Goal: Information Seeking & Learning: Learn about a topic

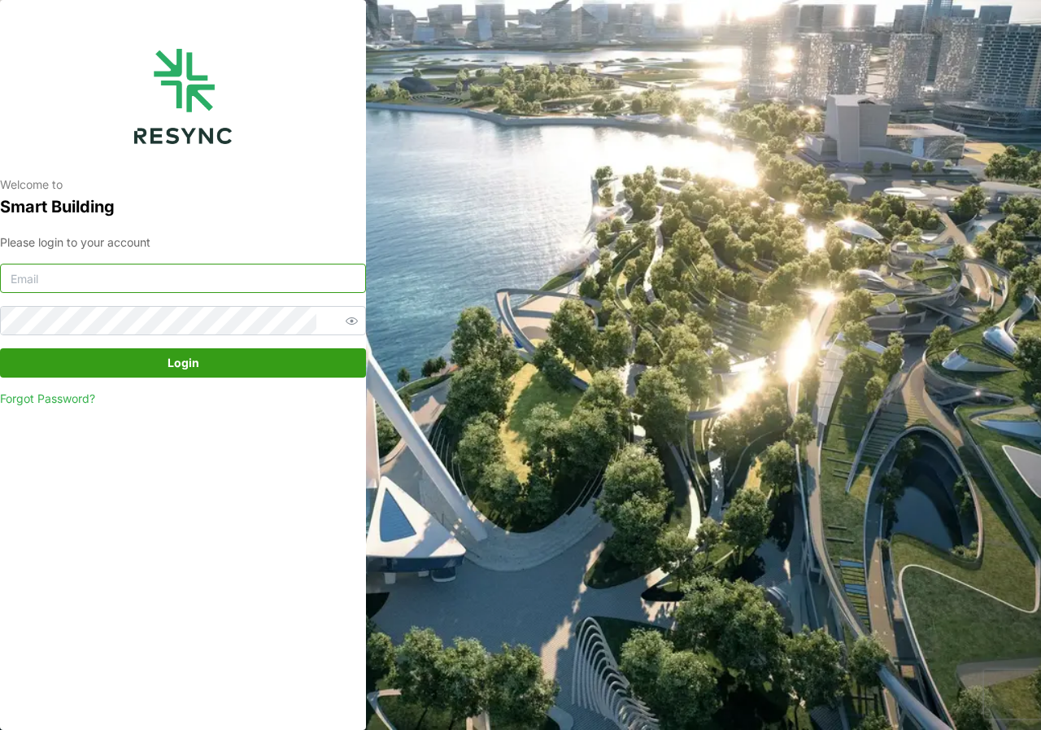
type input "adm.tech@th.knightfrank.com"
click at [128, 368] on span "Login" at bounding box center [182, 363] width 335 height 28
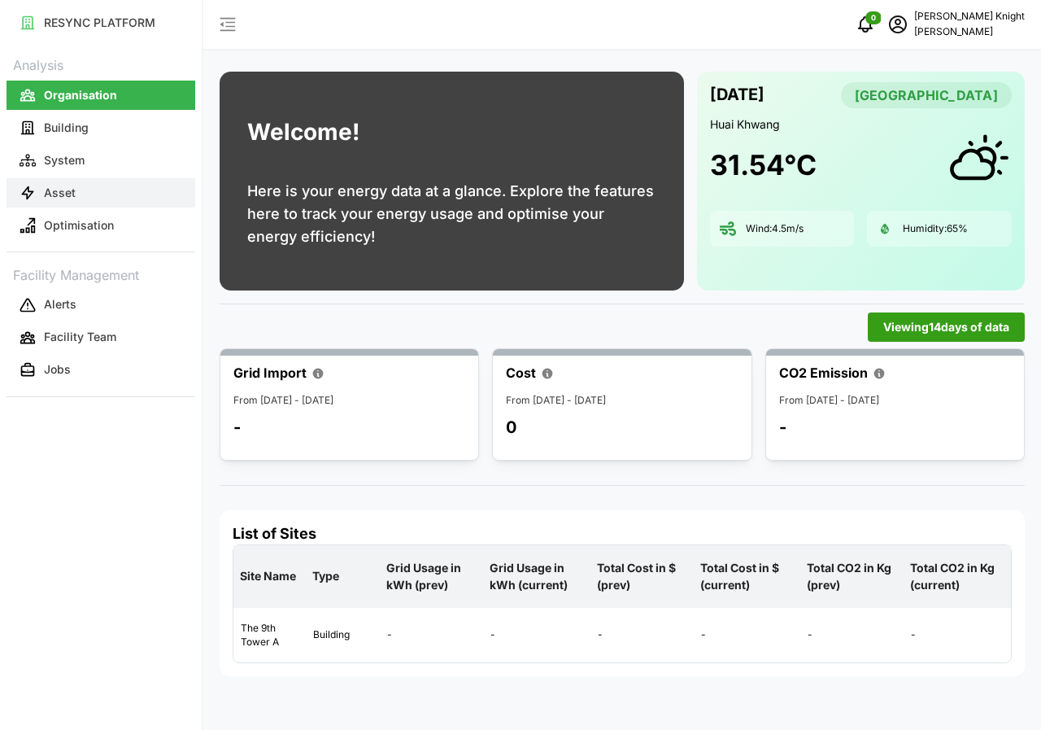
click at [92, 196] on button "Asset" at bounding box center [101, 192] width 189 height 29
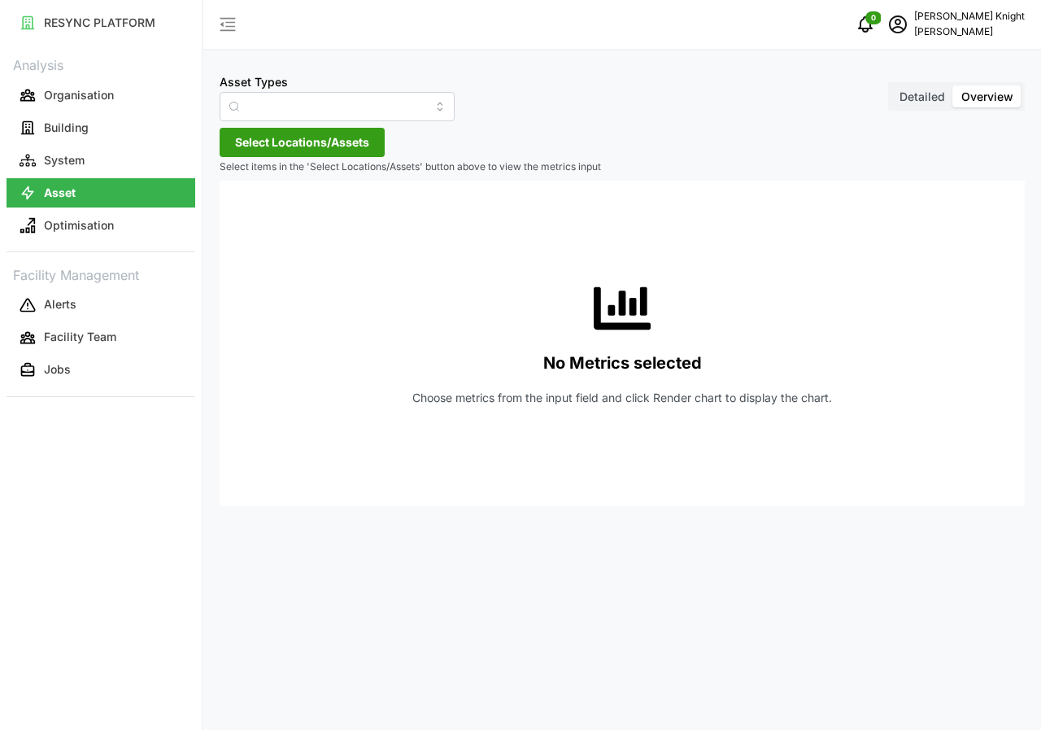
type input "Air Handling Unit"
click at [415, 112] on input "Air Handling Unit" at bounding box center [337, 106] width 235 height 29
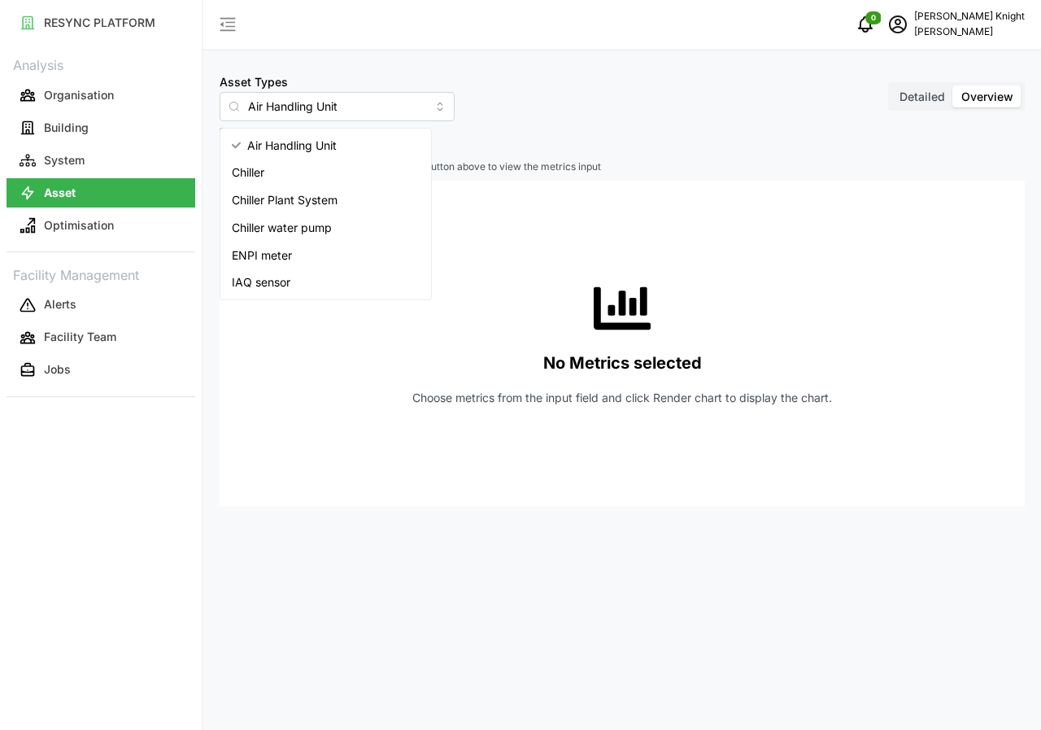
click at [779, 594] on div "Asset Types Air Handling Unit Detailed Overview Select Locations/Assets Select …" at bounding box center [622, 365] width 838 height 730
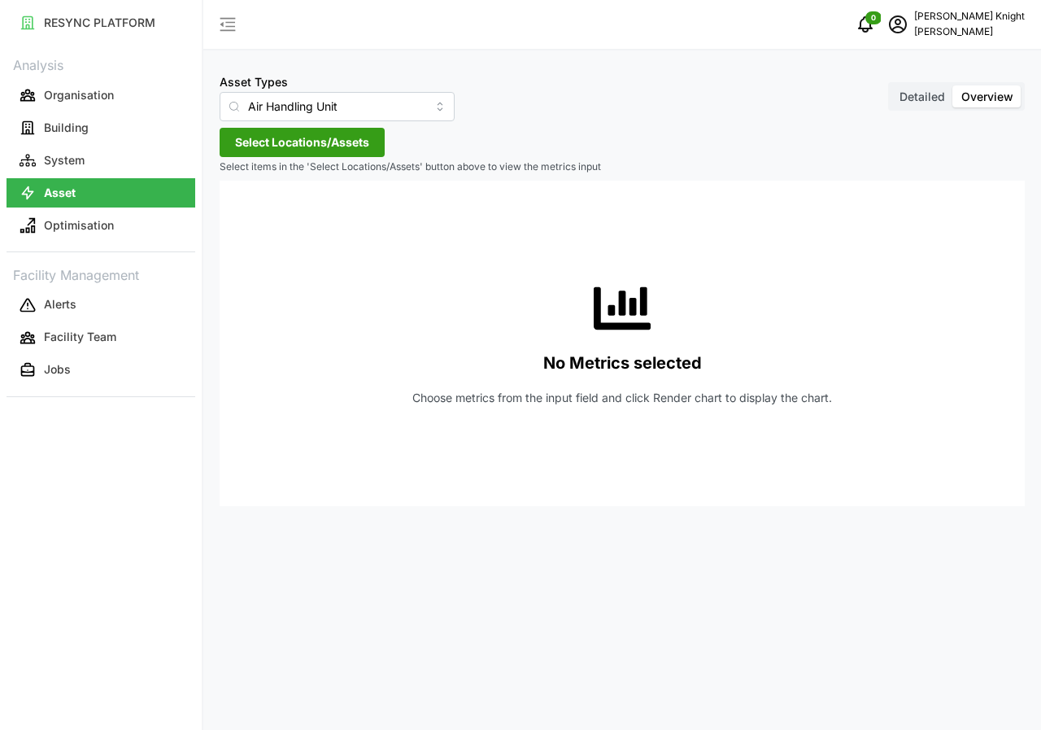
click at [932, 101] on span "Detailed" at bounding box center [923, 96] width 46 height 14
click at [892, 85] on input "Detailed" at bounding box center [892, 85] width 0 height 0
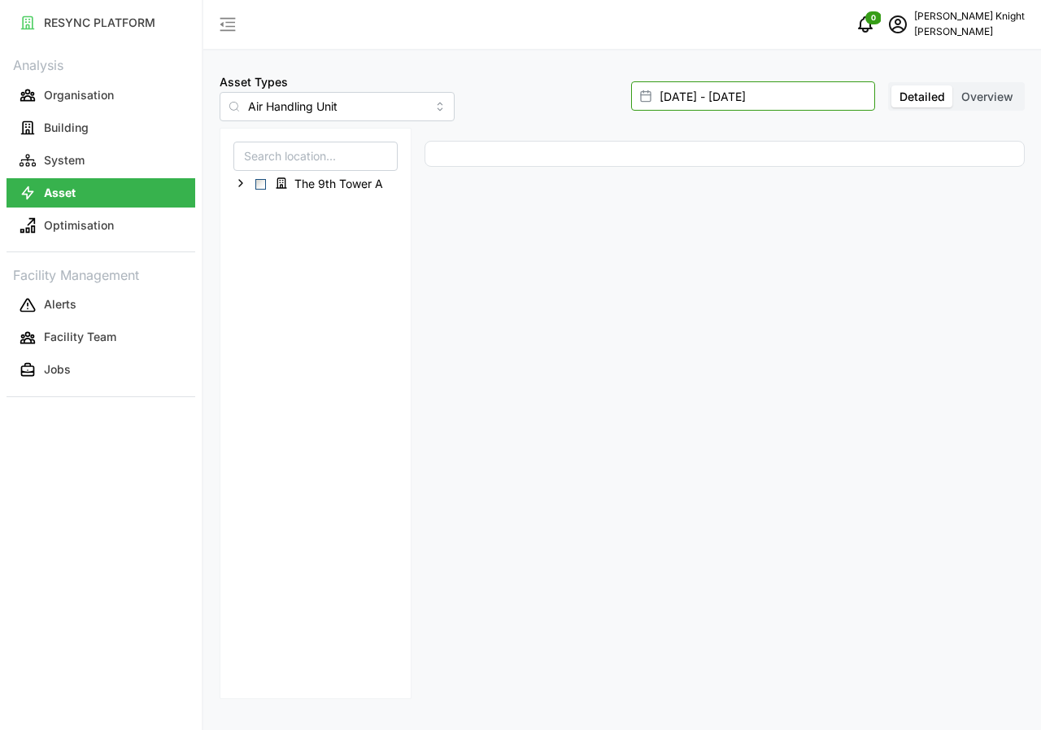
click at [714, 98] on input "[DATE] - [DATE]" at bounding box center [753, 95] width 244 height 29
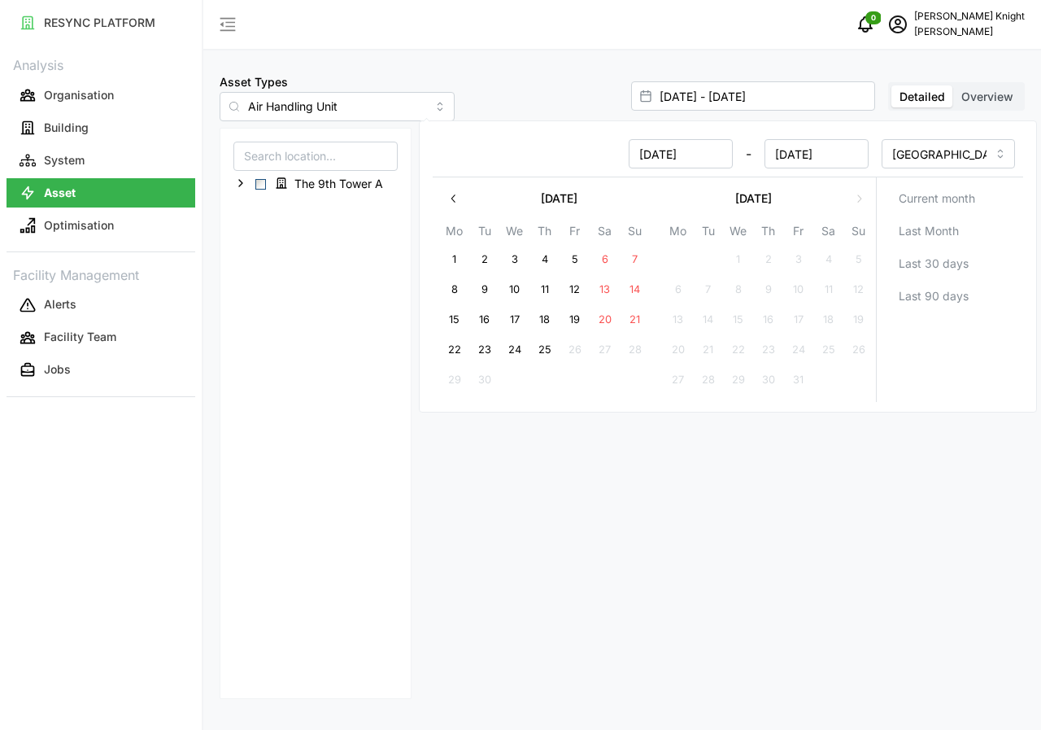
click at [544, 349] on button "25" at bounding box center [544, 349] width 29 height 29
type input "[DATE] - [DATE]"
type input "[DATE]"
click at [544, 349] on button "25" at bounding box center [544, 349] width 29 height 29
type input "[DATE] - [DATE]"
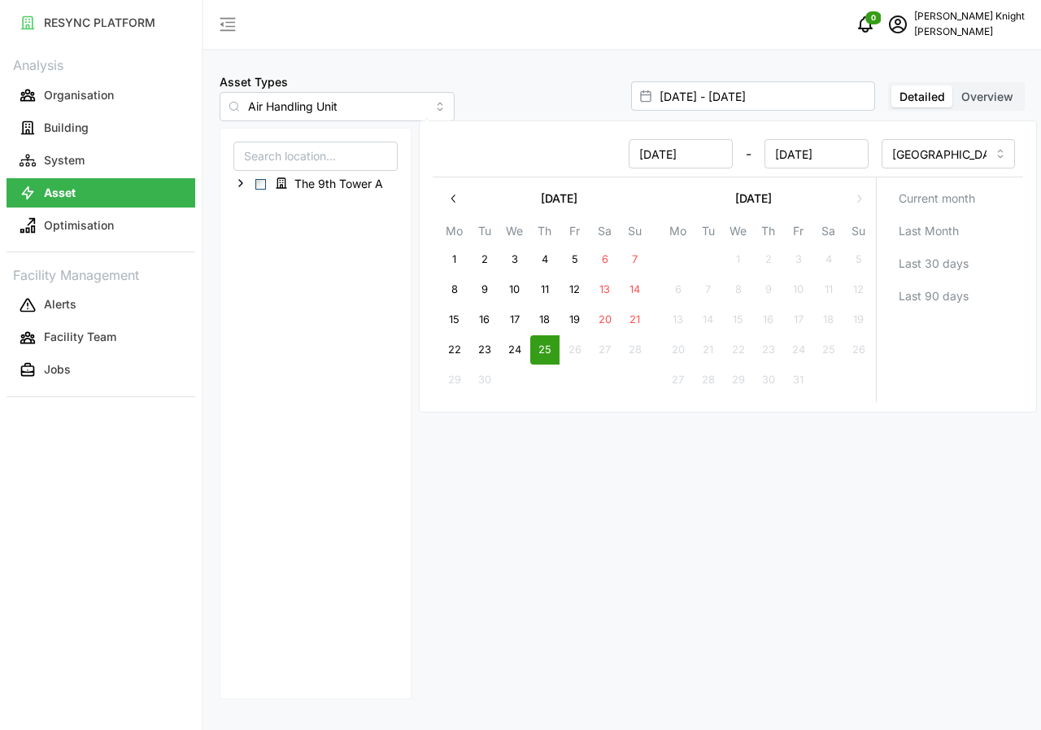
type input "[DATE]"
click at [544, 349] on button "25" at bounding box center [544, 349] width 29 height 29
click at [263, 184] on span "Select The 9th Tower A" at bounding box center [260, 184] width 11 height 11
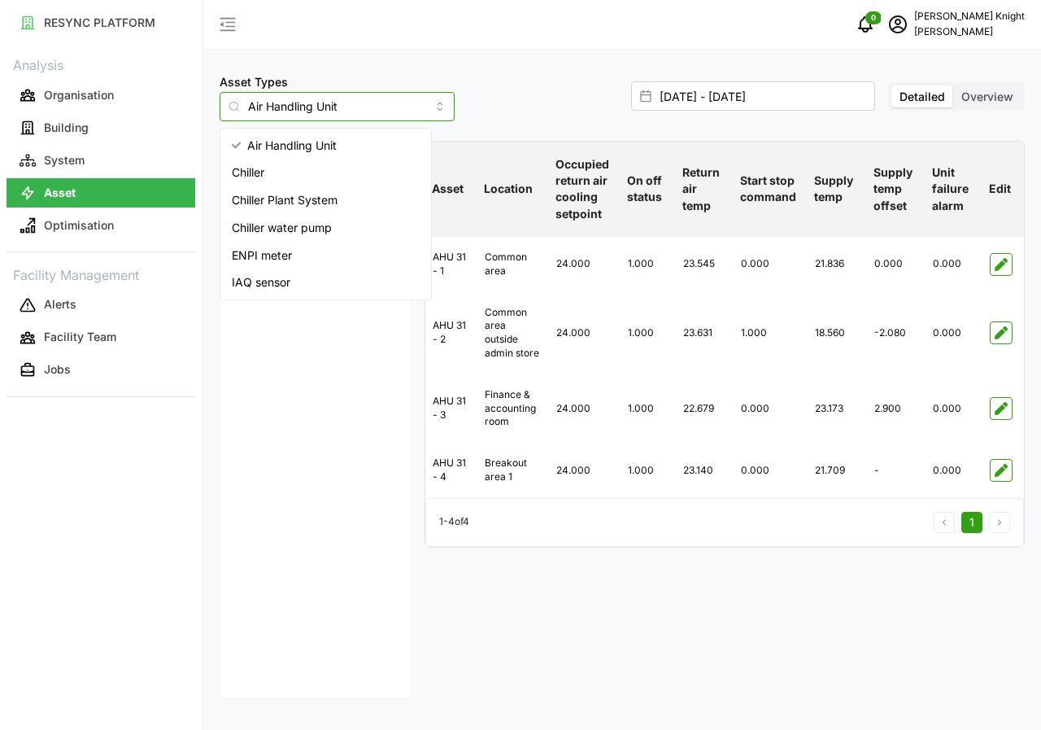
click at [416, 113] on input "Air Handling Unit" at bounding box center [337, 106] width 235 height 29
click at [287, 280] on span "IAQ sensor" at bounding box center [261, 282] width 59 height 18
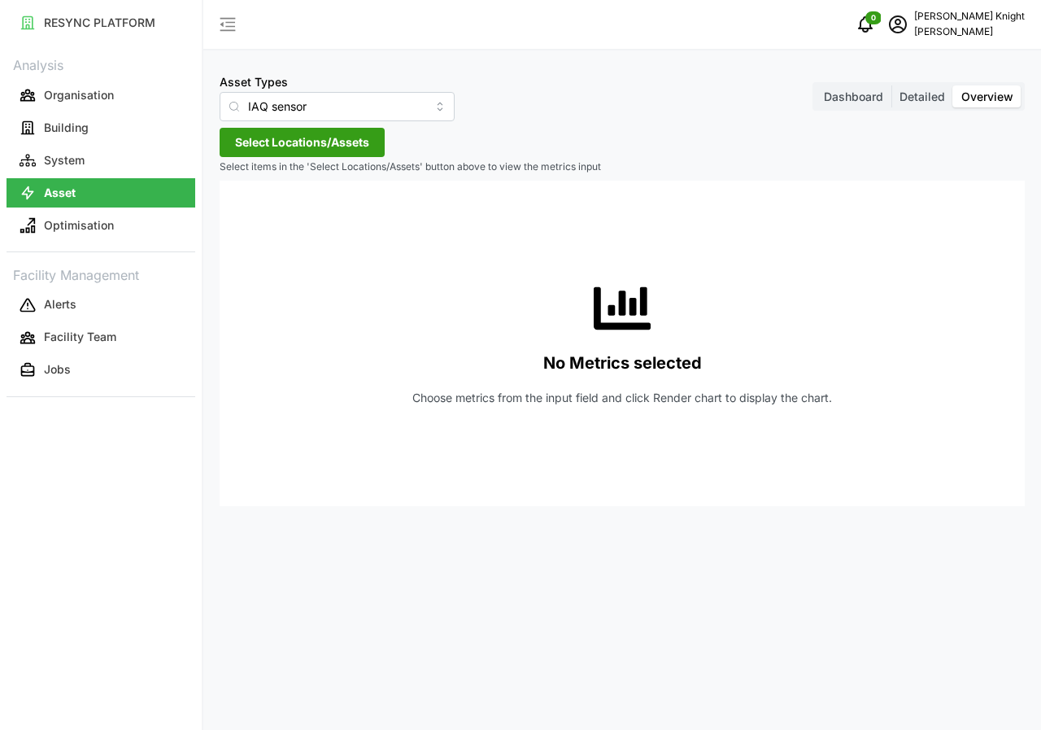
click at [917, 91] on span "Detailed" at bounding box center [923, 96] width 46 height 14
click at [892, 85] on input "Detailed" at bounding box center [892, 85] width 0 height 0
click at [917, 91] on span "Detailed" at bounding box center [923, 96] width 46 height 14
click at [892, 85] on input "Detailed" at bounding box center [892, 85] width 0 height 0
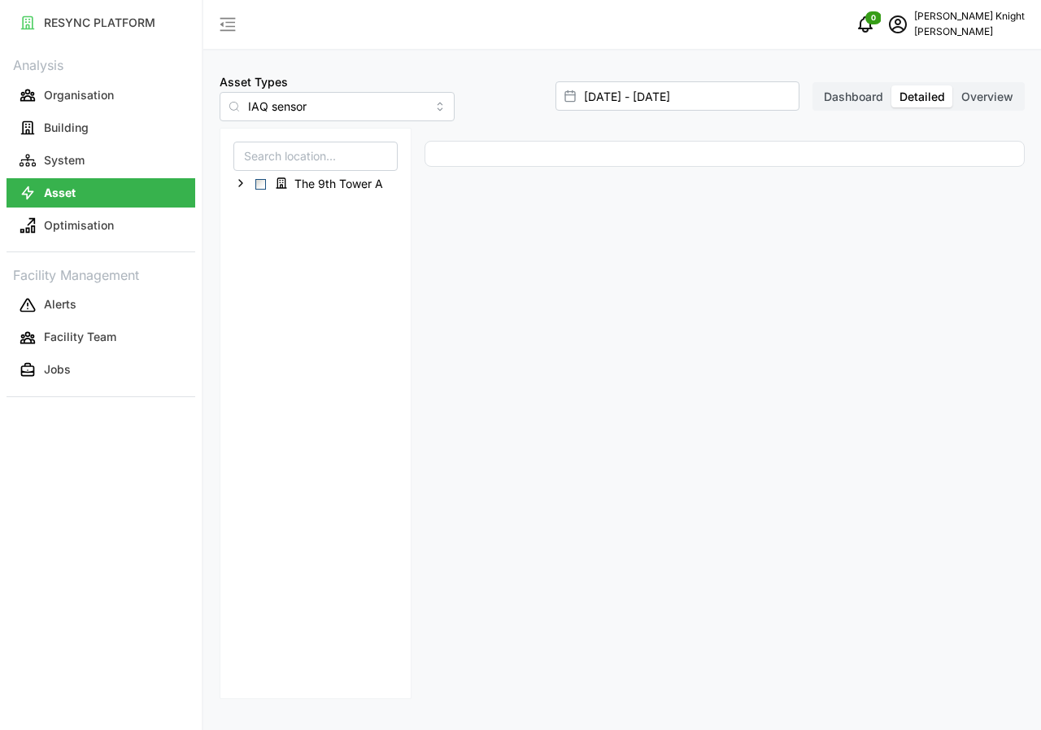
click at [917, 91] on span "Detailed" at bounding box center [923, 96] width 46 height 14
click at [892, 85] on input "Detailed" at bounding box center [892, 85] width 0 height 0
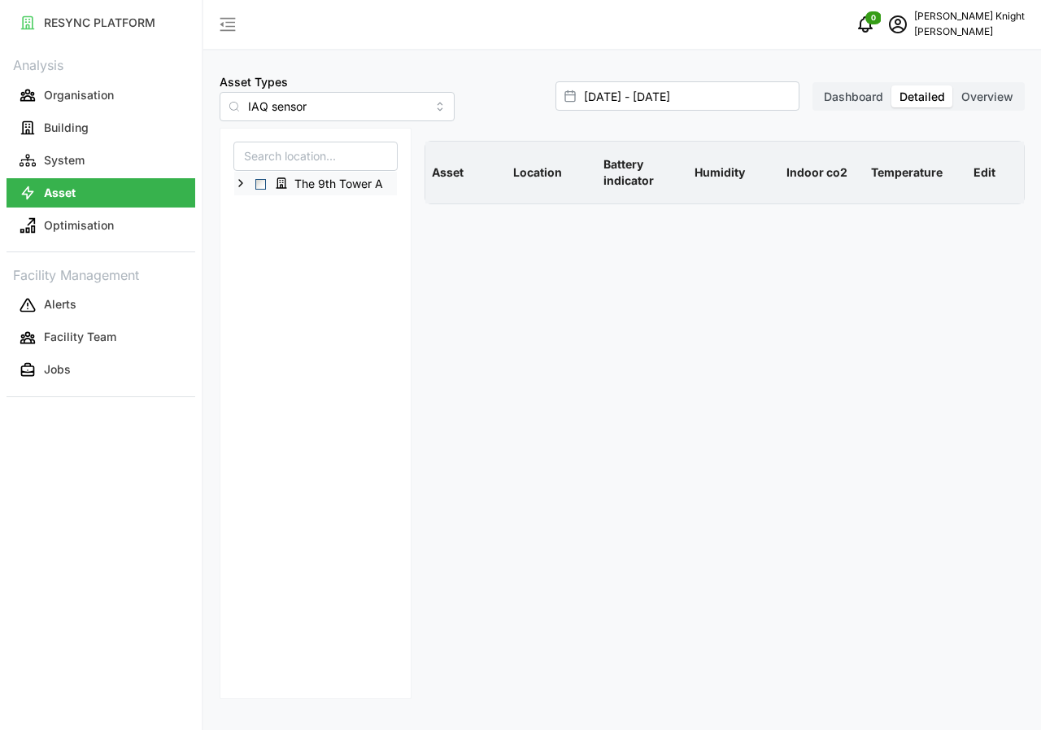
click at [261, 185] on span "Select The 9th Tower A" at bounding box center [260, 184] width 11 height 11
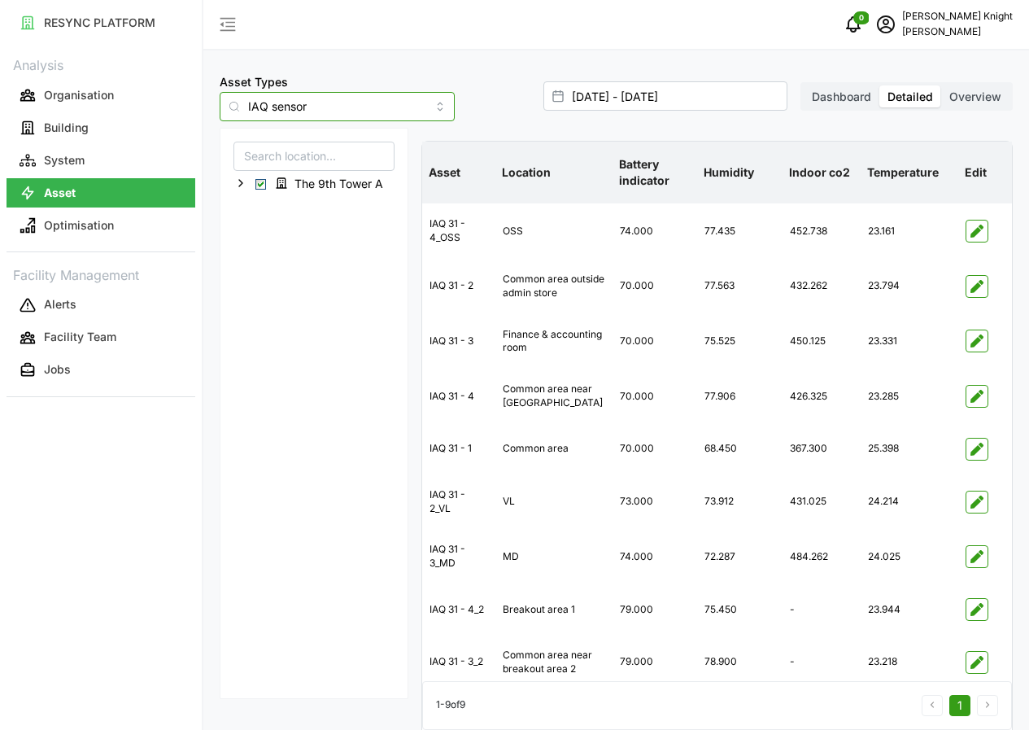
click at [411, 111] on input "IAQ sensor" at bounding box center [337, 106] width 235 height 29
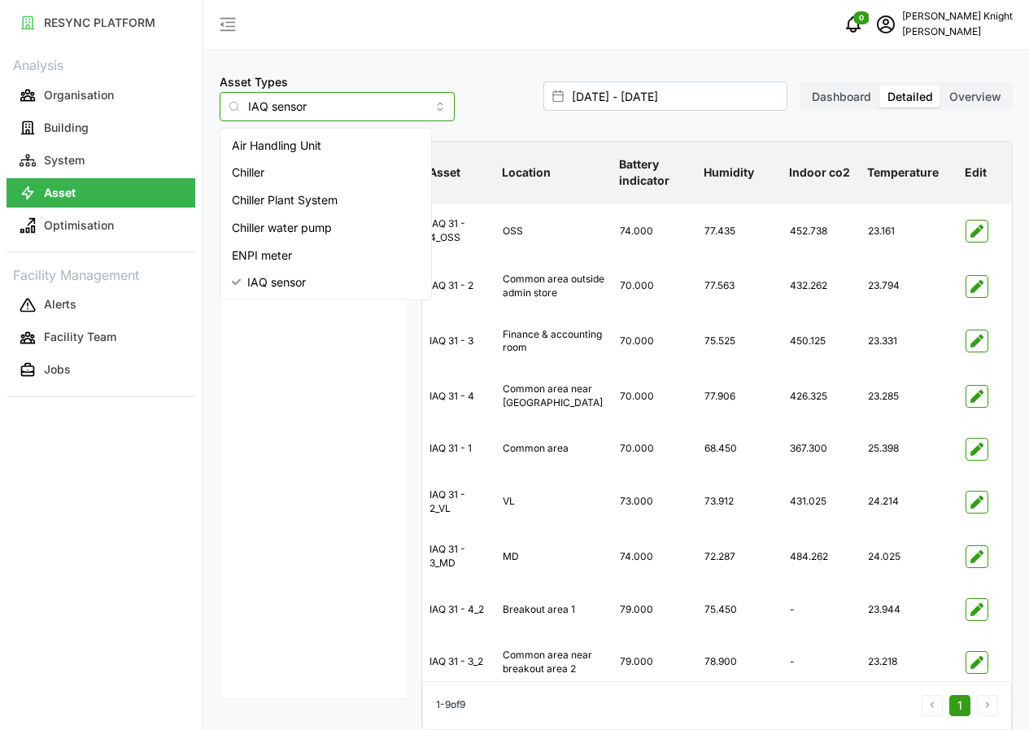
click at [312, 141] on span "Air Handling Unit" at bounding box center [276, 146] width 89 height 18
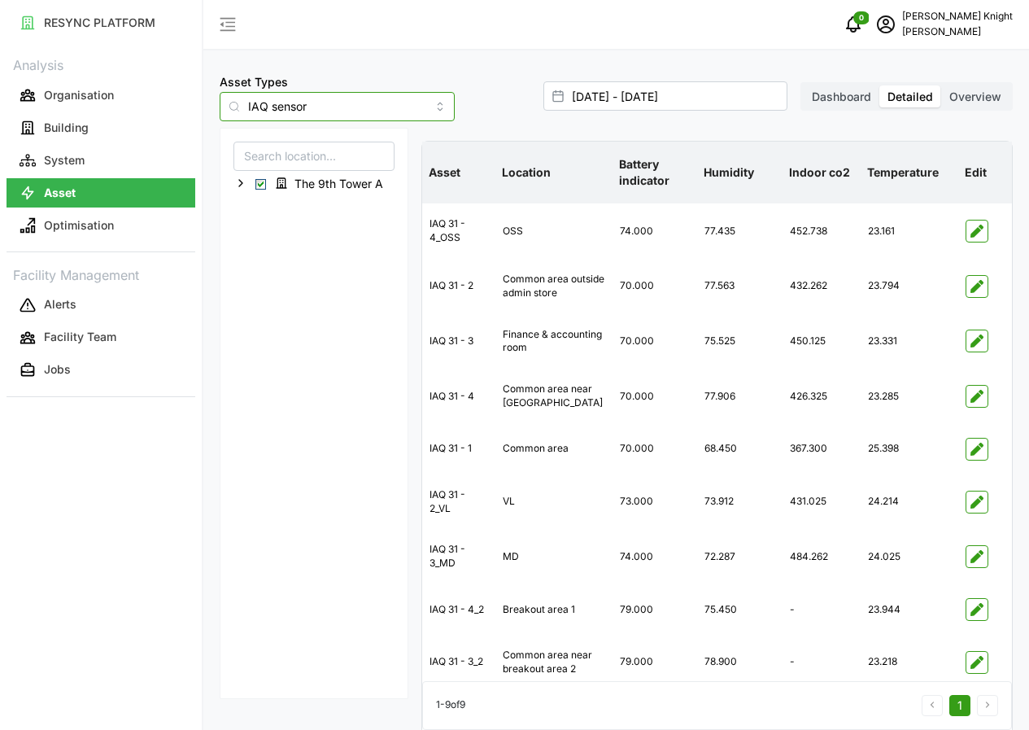
type input "Air Handling Unit"
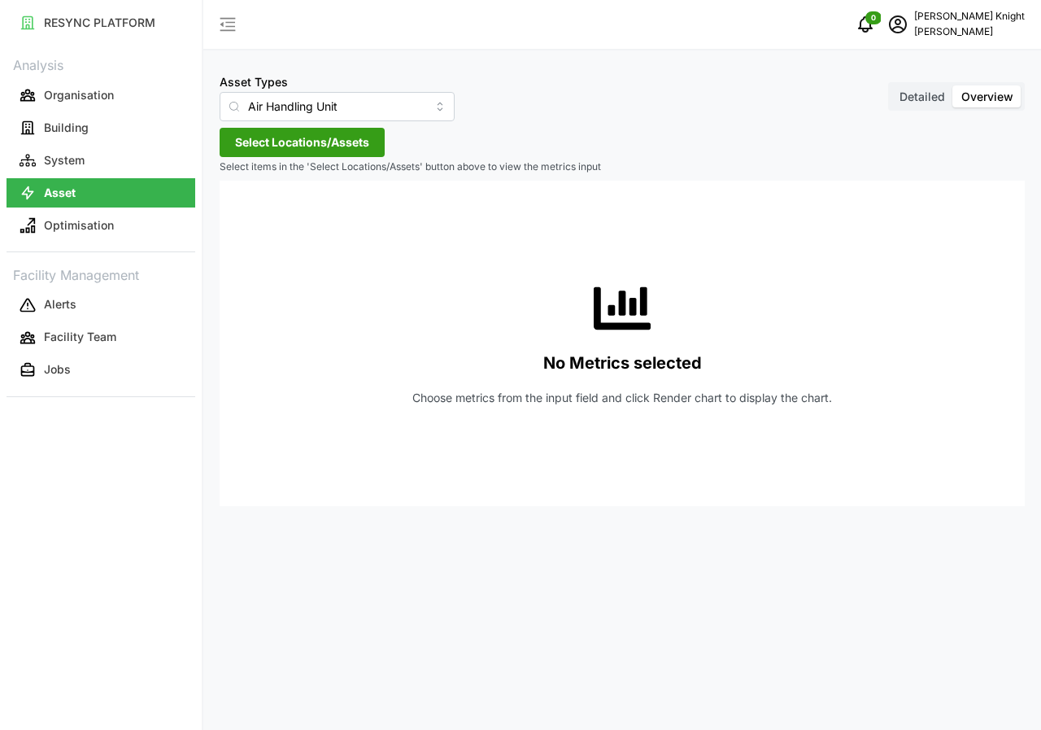
click at [917, 94] on span "Detailed" at bounding box center [923, 96] width 46 height 14
click at [892, 85] on input "Detailed" at bounding box center [892, 85] width 0 height 0
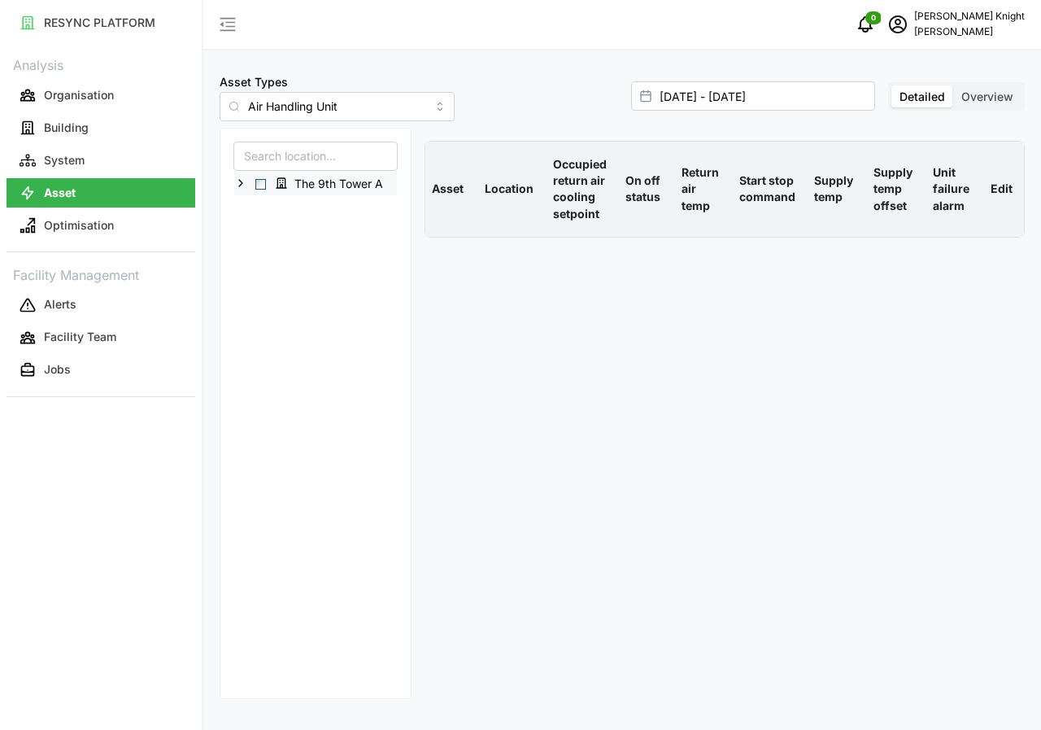
click at [261, 190] on div "The 9th Tower A" at bounding box center [315, 184] width 163 height 24
click at [260, 184] on span "Select The 9th Tower A" at bounding box center [260, 184] width 11 height 11
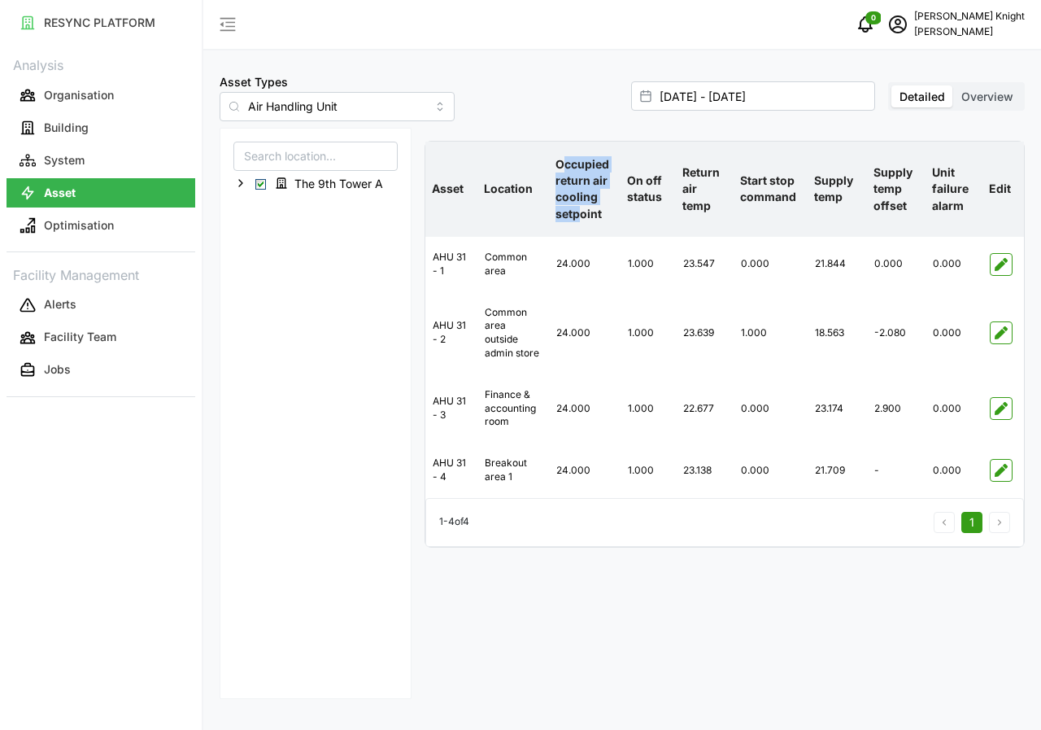
drag, startPoint x: 561, startPoint y: 161, endPoint x: 582, endPoint y: 233, distance: 74.6
click at [582, 233] on p "Occupied return air cooling setpoint" at bounding box center [585, 189] width 66 height 92
drag, startPoint x: 434, startPoint y: 192, endPoint x: 1001, endPoint y: 480, distance: 636.0
click at [1001, 480] on table "Asset Location Occupied return air cooling setpoint On off status Return air te…" at bounding box center [725, 320] width 600 height 356
copy thead
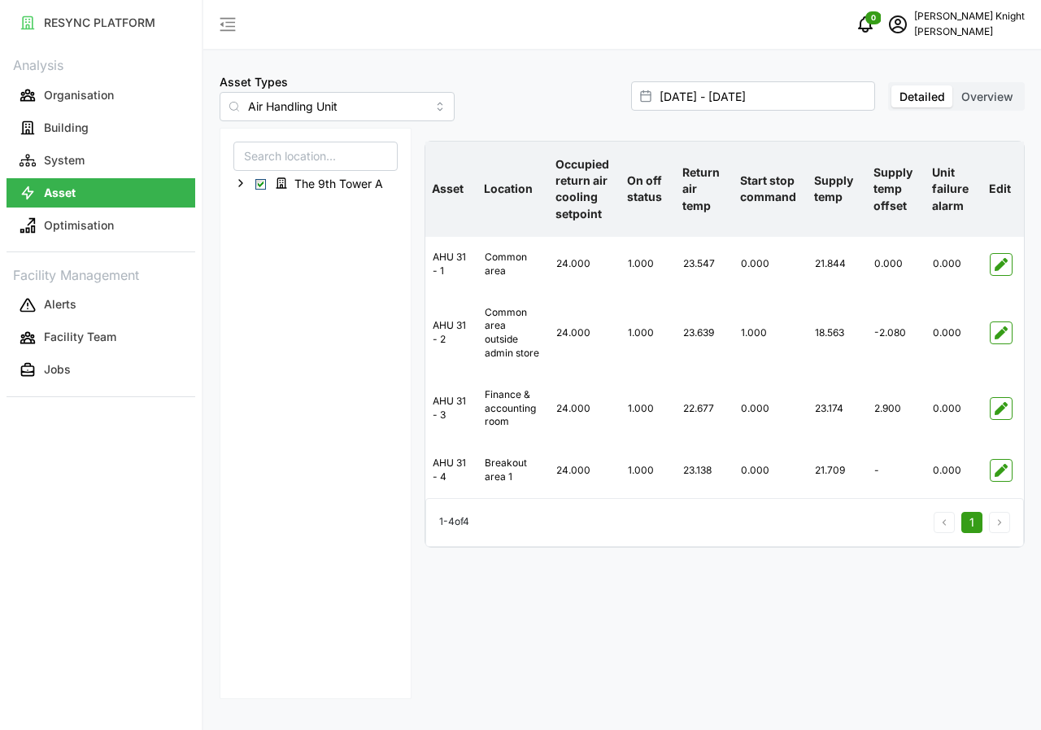
click at [640, 603] on div "Asset Location Occupied return air cooling setpoint On off status Return air te…" at bounding box center [725, 419] width 614 height 571
